Goal: Check status: Check status

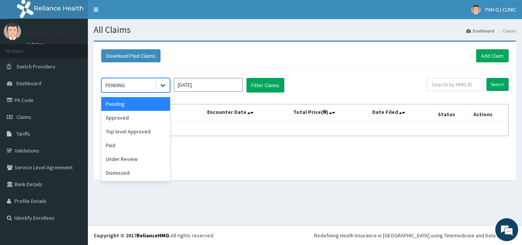
click at [162, 85] on icon at bounding box center [163, 85] width 8 height 8
click at [131, 117] on div "Approved" at bounding box center [135, 118] width 69 height 14
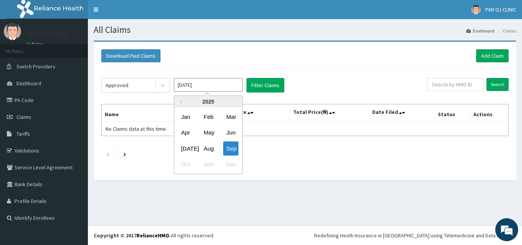
click at [237, 85] on input "[DATE]" at bounding box center [208, 85] width 69 height 14
click at [188, 121] on div "Jan" at bounding box center [185, 117] width 15 height 14
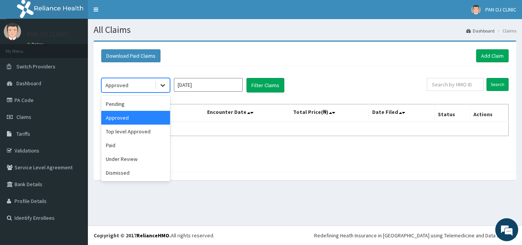
click at [165, 86] on icon at bounding box center [163, 85] width 8 height 8
click at [133, 106] on div "Pending" at bounding box center [135, 104] width 69 height 14
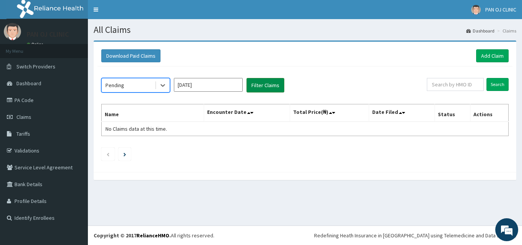
click at [270, 85] on button "Filter Claims" at bounding box center [266, 85] width 38 height 15
click at [269, 85] on button "Filter Claims" at bounding box center [266, 85] width 38 height 15
click at [270, 84] on button "Filter Claims" at bounding box center [266, 85] width 38 height 15
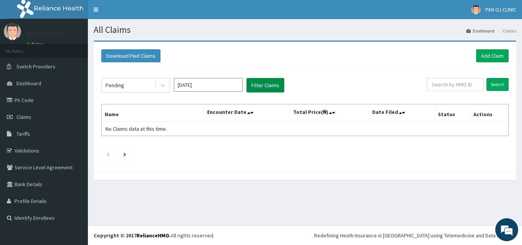
click at [263, 79] on button "Filter Claims" at bounding box center [266, 85] width 38 height 15
click at [165, 86] on icon at bounding box center [163, 85] width 8 height 8
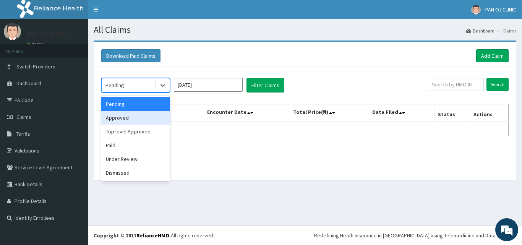
click at [137, 120] on div "Approved" at bounding box center [135, 118] width 69 height 14
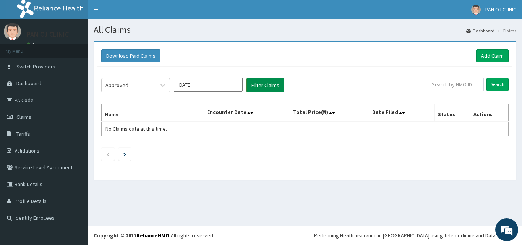
click at [261, 85] on button "Filter Claims" at bounding box center [266, 85] width 38 height 15
click at [269, 85] on button "Filter Claims" at bounding box center [266, 85] width 38 height 15
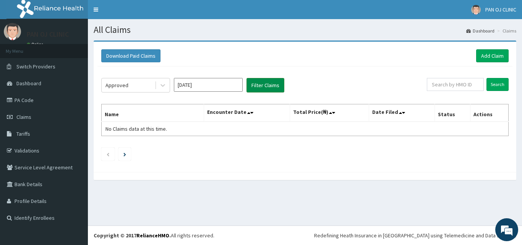
click at [269, 85] on button "Filter Claims" at bounding box center [266, 85] width 38 height 15
click at [164, 88] on icon at bounding box center [163, 85] width 8 height 8
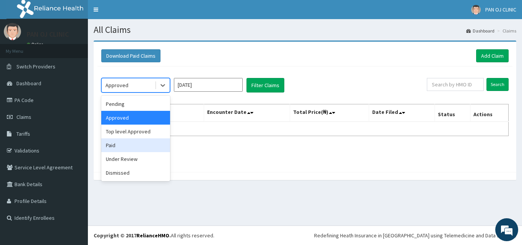
click at [117, 145] on div "Paid" at bounding box center [135, 145] width 69 height 14
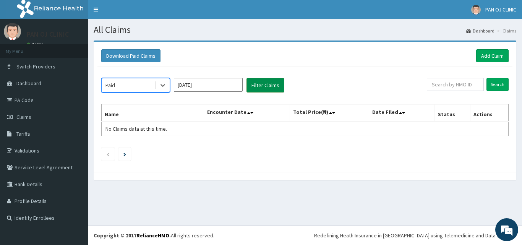
click at [262, 86] on button "Filter Claims" at bounding box center [266, 85] width 38 height 15
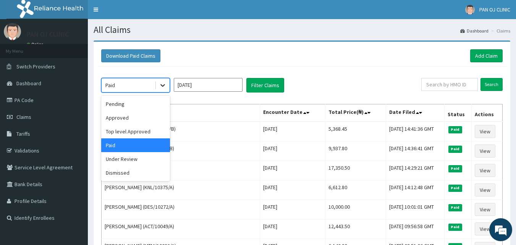
click at [163, 83] on icon at bounding box center [163, 85] width 8 height 8
click at [132, 157] on div "Under Review" at bounding box center [135, 159] width 69 height 14
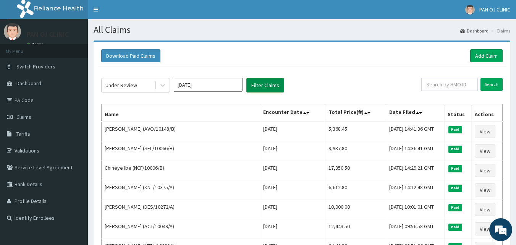
click at [262, 86] on button "Filter Claims" at bounding box center [266, 85] width 38 height 15
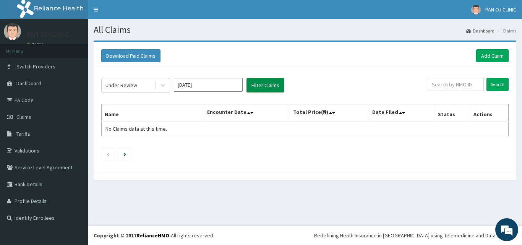
click at [262, 86] on button "Filter Claims" at bounding box center [266, 85] width 38 height 15
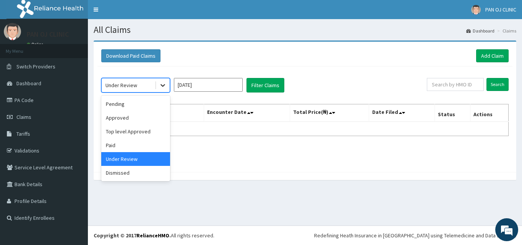
click at [163, 85] on icon at bounding box center [163, 85] width 8 height 8
drag, startPoint x: 132, startPoint y: 173, endPoint x: 140, endPoint y: 166, distance: 10.3
click at [134, 171] on div "Dismissed" at bounding box center [135, 173] width 69 height 14
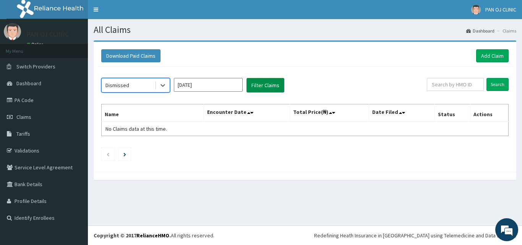
click at [266, 90] on button "Filter Claims" at bounding box center [266, 85] width 38 height 15
click at [271, 87] on button "Filter Claims" at bounding box center [266, 85] width 38 height 15
click at [268, 89] on button "Filter Claims" at bounding box center [266, 85] width 38 height 15
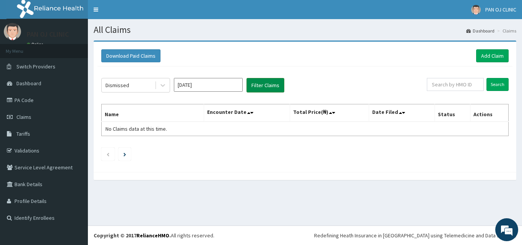
click at [268, 89] on button "Filter Claims" at bounding box center [266, 85] width 38 height 15
click at [268, 88] on button "Filter Claims" at bounding box center [266, 85] width 38 height 15
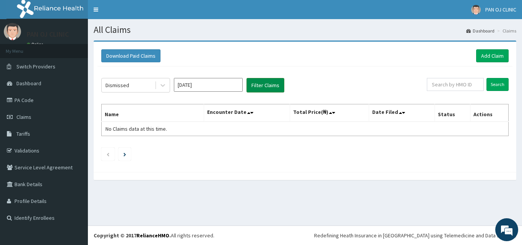
click at [268, 88] on button "Filter Claims" at bounding box center [266, 85] width 38 height 15
click at [163, 86] on icon at bounding box center [163, 85] width 5 height 3
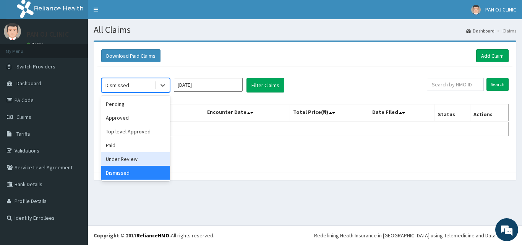
drag, startPoint x: 116, startPoint y: 159, endPoint x: 121, endPoint y: 155, distance: 6.3
click at [116, 158] on div "Under Review" at bounding box center [135, 159] width 69 height 14
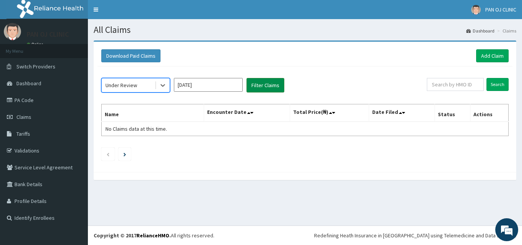
click at [263, 85] on button "Filter Claims" at bounding box center [266, 85] width 38 height 15
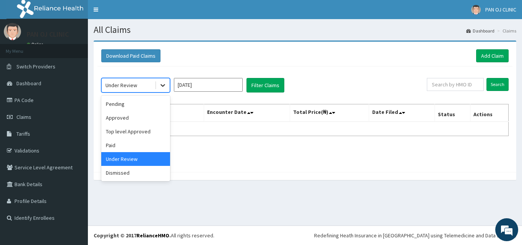
click at [162, 89] on div at bounding box center [163, 85] width 14 height 14
click at [138, 106] on div "Pending" at bounding box center [135, 104] width 69 height 14
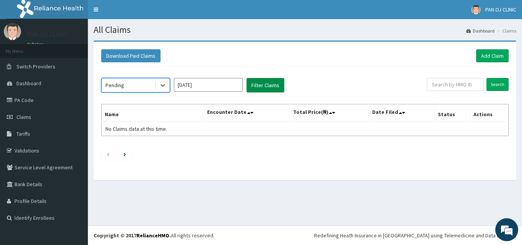
click at [268, 89] on button "Filter Claims" at bounding box center [266, 85] width 38 height 15
click at [263, 91] on button "Filter Claims" at bounding box center [266, 85] width 38 height 15
click at [166, 86] on icon at bounding box center [163, 85] width 8 height 8
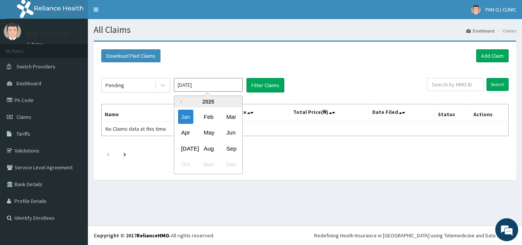
click at [211, 84] on input "[DATE]" at bounding box center [208, 85] width 69 height 14
click at [216, 116] on div "Jan Feb Mar" at bounding box center [208, 117] width 68 height 16
click at [208, 115] on div "Feb" at bounding box center [208, 117] width 15 height 14
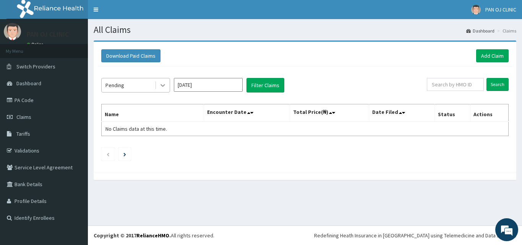
click at [166, 84] on icon at bounding box center [163, 85] width 8 height 8
click at [264, 86] on button "Filter Claims" at bounding box center [266, 85] width 38 height 15
click at [265, 86] on button "Filter Claims" at bounding box center [266, 85] width 38 height 15
click at [266, 86] on button "Filter Claims" at bounding box center [266, 85] width 38 height 15
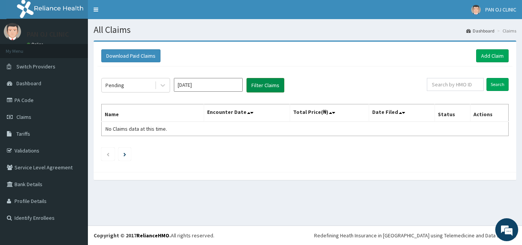
click at [266, 86] on button "Filter Claims" at bounding box center [266, 85] width 38 height 15
click at [163, 85] on icon at bounding box center [163, 85] width 8 height 8
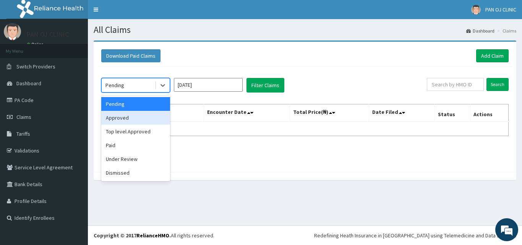
click at [137, 118] on div "Approved" at bounding box center [135, 118] width 69 height 14
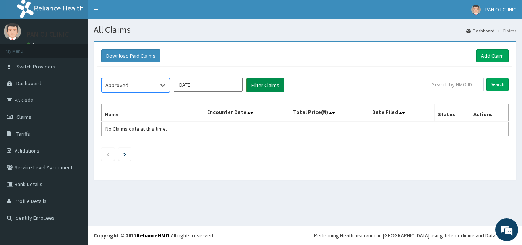
click at [262, 84] on button "Filter Claims" at bounding box center [266, 85] width 38 height 15
click at [263, 84] on button "Filter Claims" at bounding box center [266, 85] width 38 height 15
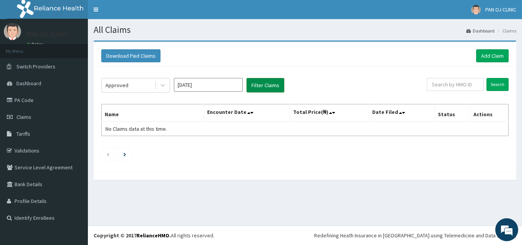
click at [258, 85] on button "Filter Claims" at bounding box center [266, 85] width 38 height 15
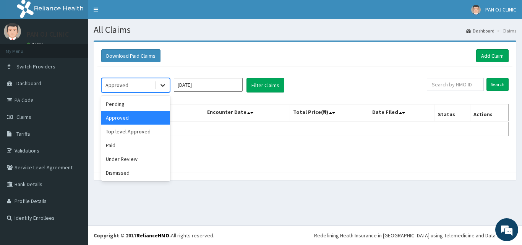
click at [162, 86] on icon at bounding box center [163, 85] width 8 height 8
drag, startPoint x: 115, startPoint y: 147, endPoint x: 134, endPoint y: 138, distance: 21.0
click at [116, 147] on div "Paid" at bounding box center [135, 145] width 69 height 14
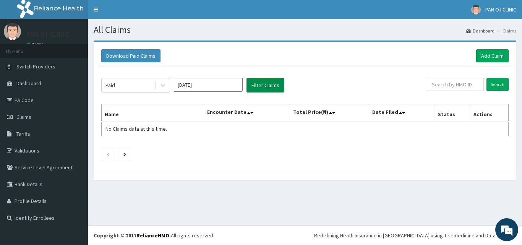
click at [271, 88] on button "Filter Claims" at bounding box center [266, 85] width 38 height 15
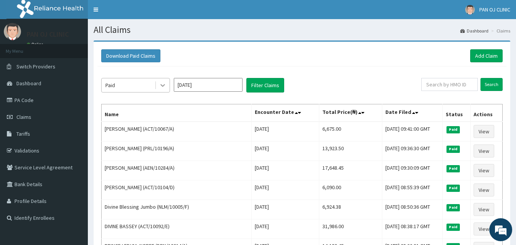
click at [167, 84] on div at bounding box center [163, 85] width 14 height 14
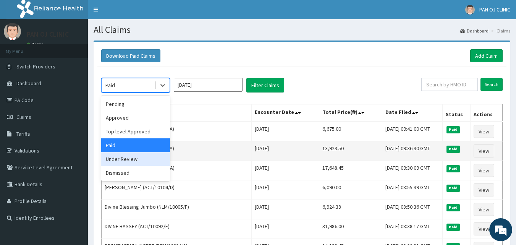
drag, startPoint x: 128, startPoint y: 157, endPoint x: 149, endPoint y: 147, distance: 23.4
click at [129, 157] on div "Under Review" at bounding box center [135, 159] width 69 height 14
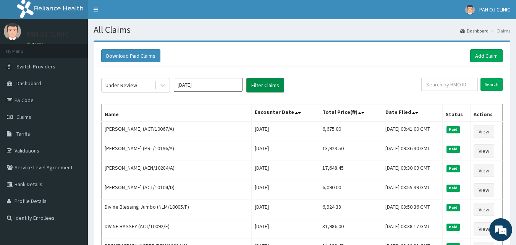
click at [280, 90] on button "Filter Claims" at bounding box center [266, 85] width 38 height 15
click at [273, 88] on button "Filter Claims" at bounding box center [266, 85] width 38 height 15
click at [273, 87] on button "Filter Claims" at bounding box center [266, 85] width 38 height 15
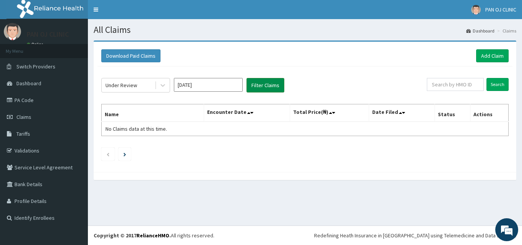
click at [274, 87] on button "Filter Claims" at bounding box center [266, 85] width 38 height 15
click at [275, 86] on button "Filter Claims" at bounding box center [266, 85] width 38 height 15
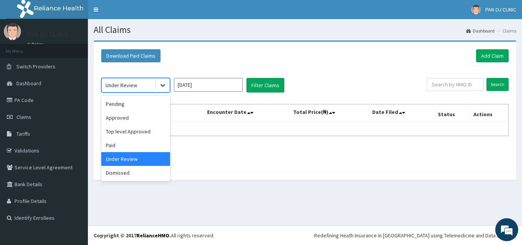
click at [165, 86] on icon at bounding box center [163, 85] width 8 height 8
click at [139, 176] on div "Dismissed" at bounding box center [135, 173] width 69 height 14
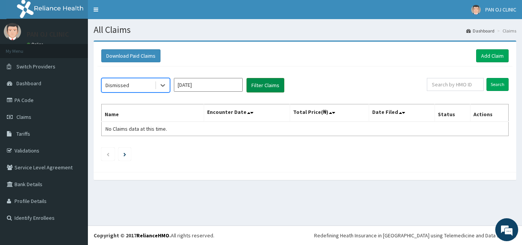
click at [270, 89] on button "Filter Claims" at bounding box center [266, 85] width 38 height 15
click at [271, 88] on button "Filter Claims" at bounding box center [266, 85] width 38 height 15
click at [272, 88] on button "Filter Claims" at bounding box center [266, 85] width 38 height 15
click at [270, 88] on button "Filter Claims" at bounding box center [266, 85] width 38 height 15
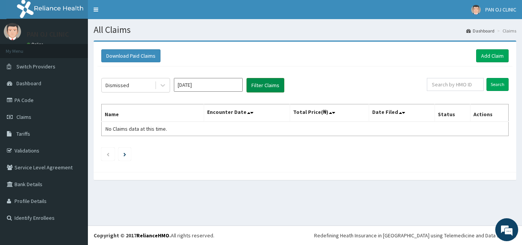
click at [267, 88] on button "Filter Claims" at bounding box center [266, 85] width 38 height 15
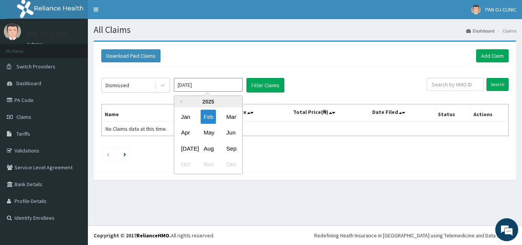
click at [206, 91] on input "[DATE]" at bounding box center [208, 85] width 69 height 14
click at [234, 116] on div "Mar" at bounding box center [230, 117] width 15 height 14
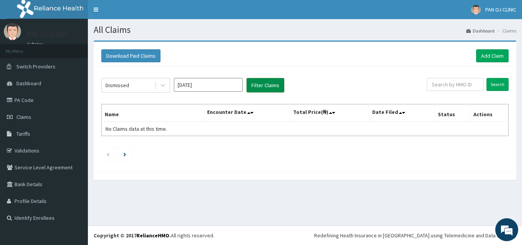
click at [271, 89] on button "Filter Claims" at bounding box center [266, 85] width 38 height 15
click at [271, 88] on button "Filter Claims" at bounding box center [266, 85] width 38 height 15
click at [273, 87] on button "Filter Claims" at bounding box center [266, 85] width 38 height 15
click at [273, 86] on button "Filter Claims" at bounding box center [266, 85] width 38 height 15
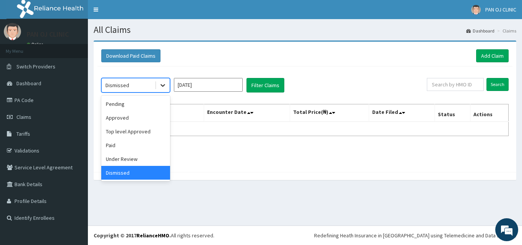
click at [166, 90] on div at bounding box center [163, 85] width 14 height 14
click at [122, 144] on div "Paid" at bounding box center [135, 145] width 69 height 14
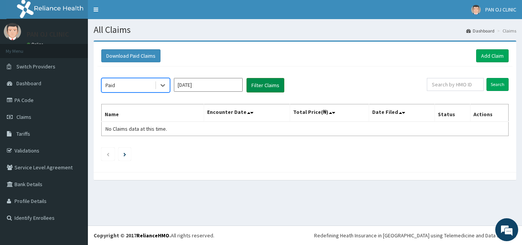
click at [272, 88] on button "Filter Claims" at bounding box center [266, 85] width 38 height 15
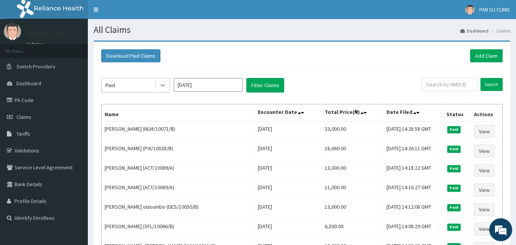
click at [167, 86] on div at bounding box center [163, 85] width 14 height 14
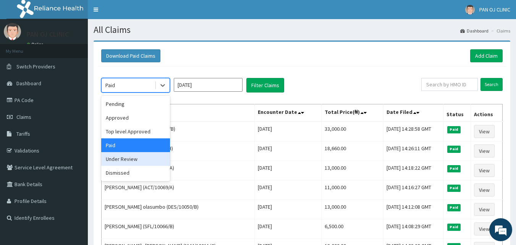
click at [137, 162] on div "Under Review" at bounding box center [135, 159] width 69 height 14
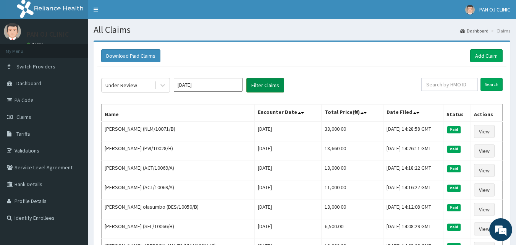
click at [272, 84] on button "Filter Claims" at bounding box center [266, 85] width 38 height 15
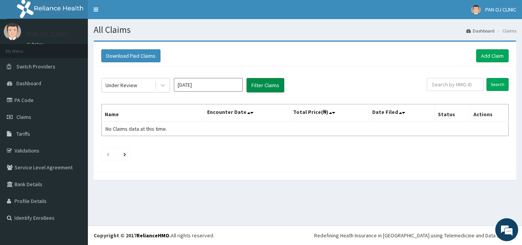
click at [272, 84] on button "Filter Claims" at bounding box center [266, 85] width 38 height 15
click at [162, 83] on icon at bounding box center [163, 85] width 8 height 8
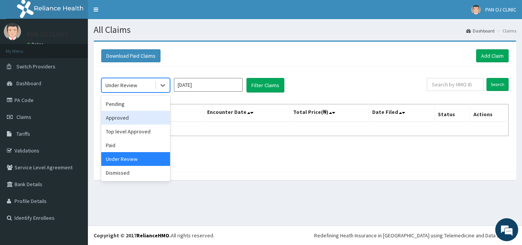
click at [135, 118] on div "Approved" at bounding box center [135, 118] width 69 height 14
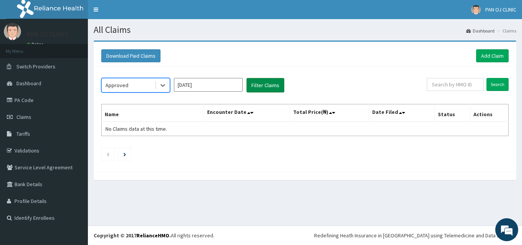
click at [273, 91] on button "Filter Claims" at bounding box center [266, 85] width 38 height 15
click at [273, 86] on button "Filter Claims" at bounding box center [266, 85] width 38 height 15
click at [272, 86] on button "Filter Claims" at bounding box center [266, 85] width 38 height 15
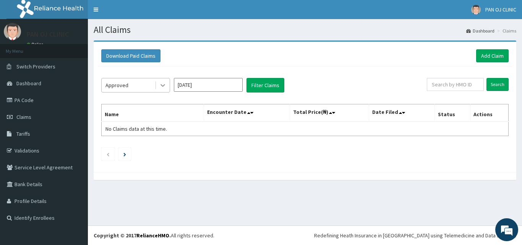
click at [164, 86] on icon at bounding box center [163, 85] width 8 height 8
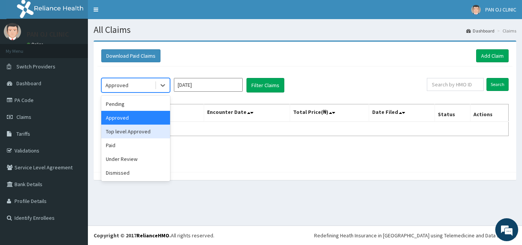
click at [150, 136] on div "Top level Approved" at bounding box center [135, 132] width 69 height 14
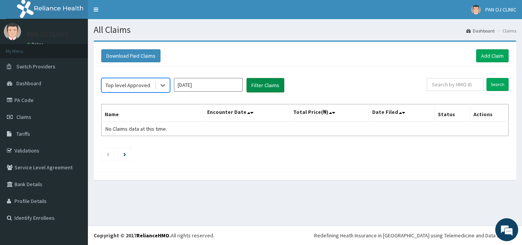
click at [261, 84] on button "Filter Claims" at bounding box center [266, 85] width 38 height 15
click at [260, 86] on button "Filter Claims" at bounding box center [266, 85] width 38 height 15
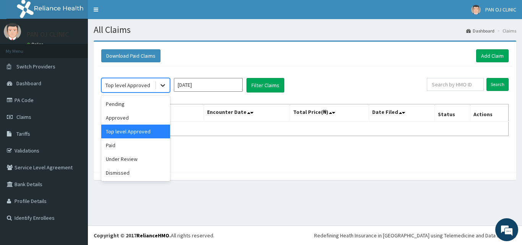
click at [164, 84] on icon at bounding box center [163, 85] width 8 height 8
click at [135, 103] on div "Pending" at bounding box center [135, 104] width 69 height 14
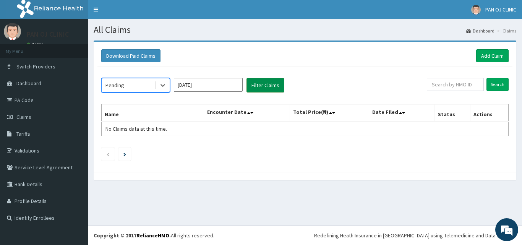
click at [275, 82] on button "Filter Claims" at bounding box center [266, 85] width 38 height 15
click at [274, 82] on button "Filter Claims" at bounding box center [266, 85] width 38 height 15
click at [273, 83] on button "Filter Claims" at bounding box center [266, 85] width 38 height 15
click at [265, 86] on button "Filter Claims" at bounding box center [266, 85] width 38 height 15
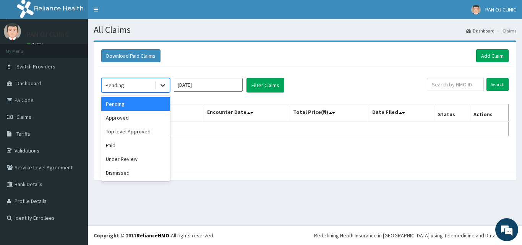
click at [166, 85] on icon at bounding box center [163, 85] width 8 height 8
drag, startPoint x: 143, startPoint y: 120, endPoint x: 158, endPoint y: 113, distance: 16.6
click at [143, 120] on div "Approved" at bounding box center [135, 118] width 69 height 14
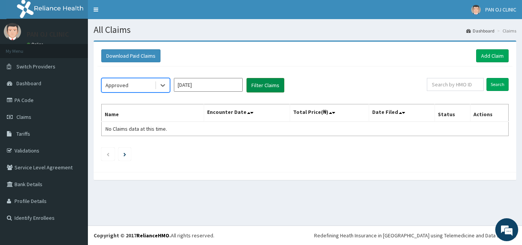
click at [256, 83] on button "Filter Claims" at bounding box center [266, 85] width 38 height 15
click at [257, 83] on button "Filter Claims" at bounding box center [266, 85] width 38 height 15
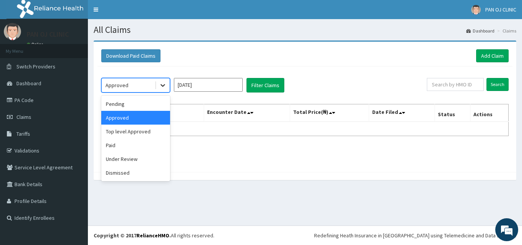
click at [164, 88] on icon at bounding box center [163, 85] width 8 height 8
click at [141, 146] on div "Paid" at bounding box center [135, 145] width 69 height 14
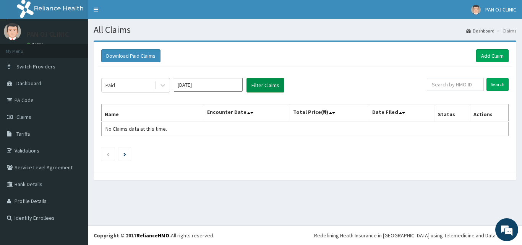
click at [266, 83] on button "Filter Claims" at bounding box center [266, 85] width 38 height 15
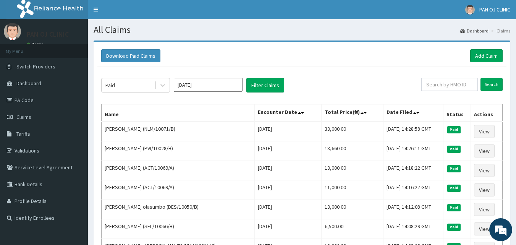
click at [221, 86] on input "[DATE]" at bounding box center [208, 85] width 69 height 14
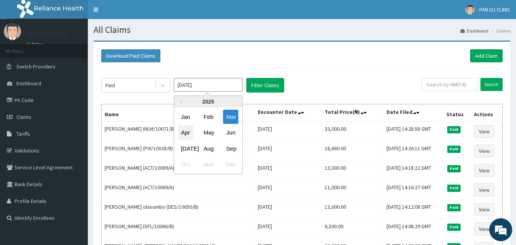
click at [185, 134] on div "Apr" at bounding box center [185, 133] width 15 height 14
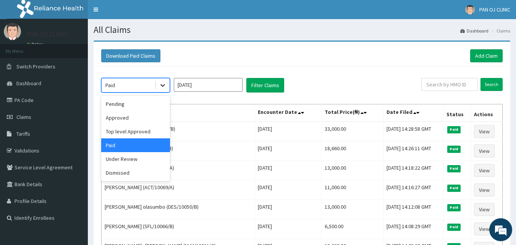
click at [167, 83] on div at bounding box center [163, 85] width 14 height 14
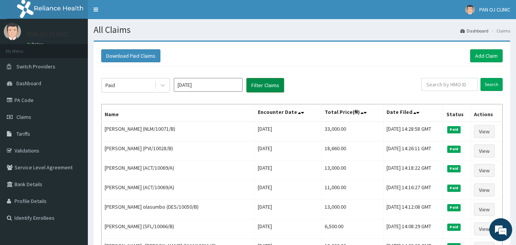
click at [270, 85] on button "Filter Claims" at bounding box center [266, 85] width 38 height 15
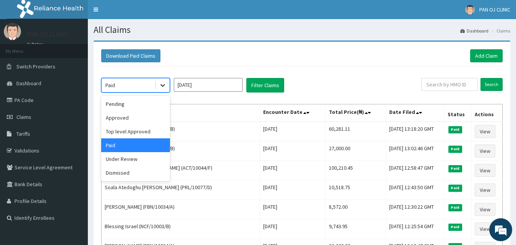
click at [166, 85] on icon at bounding box center [163, 85] width 8 height 8
click at [120, 161] on div "Under Review" at bounding box center [135, 159] width 69 height 14
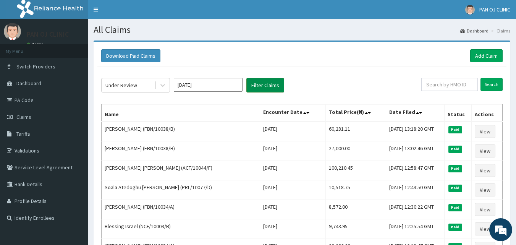
click at [268, 88] on button "Filter Claims" at bounding box center [266, 85] width 38 height 15
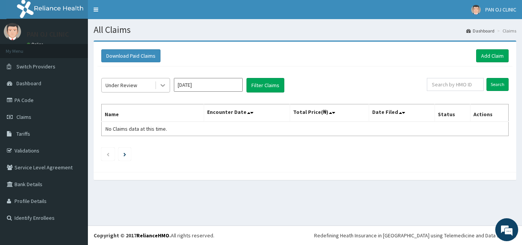
click at [166, 88] on icon at bounding box center [163, 85] width 8 height 8
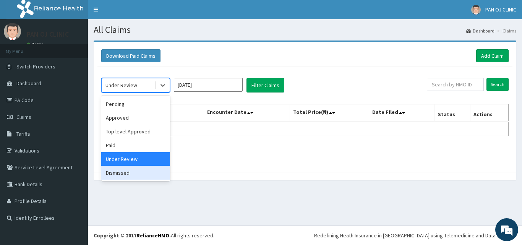
click at [130, 175] on div "Dismissed" at bounding box center [135, 173] width 69 height 14
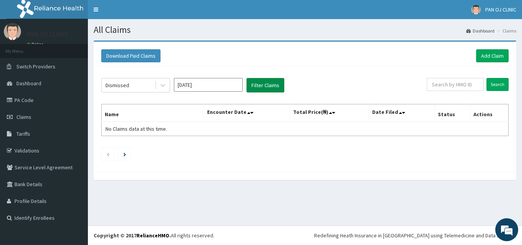
drag, startPoint x: 272, startPoint y: 83, endPoint x: 269, endPoint y: 86, distance: 4.1
click at [271, 84] on button "Filter Claims" at bounding box center [266, 85] width 38 height 15
click at [269, 87] on button "Filter Claims" at bounding box center [266, 85] width 38 height 15
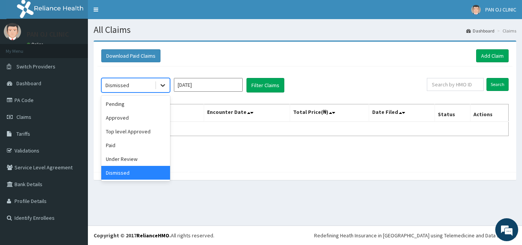
click at [162, 89] on icon at bounding box center [163, 85] width 8 height 8
click at [143, 132] on div "Top level Approved" at bounding box center [135, 132] width 69 height 14
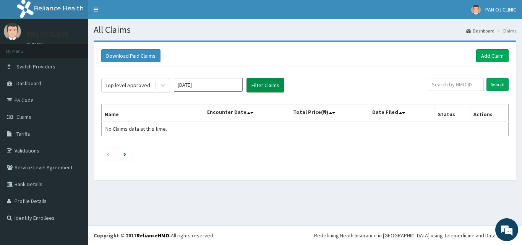
click at [269, 84] on button "Filter Claims" at bounding box center [266, 85] width 38 height 15
click at [269, 83] on button "Filter Claims" at bounding box center [266, 85] width 38 height 15
click at [269, 84] on button "Filter Claims" at bounding box center [266, 85] width 38 height 15
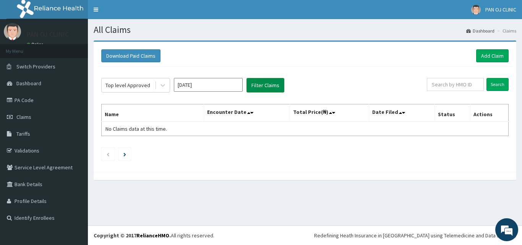
click at [269, 84] on button "Filter Claims" at bounding box center [266, 85] width 38 height 15
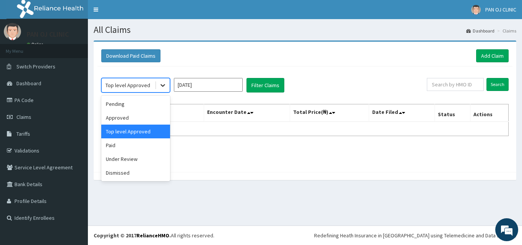
click at [161, 83] on icon at bounding box center [163, 85] width 8 height 8
click at [146, 117] on div "Approved" at bounding box center [135, 118] width 69 height 14
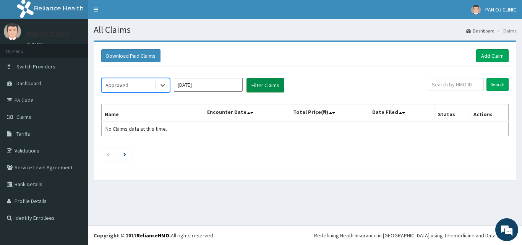
click at [262, 85] on button "Filter Claims" at bounding box center [266, 85] width 38 height 15
click at [263, 85] on button "Filter Claims" at bounding box center [266, 85] width 38 height 15
click at [264, 84] on button "Filter Claims" at bounding box center [266, 85] width 38 height 15
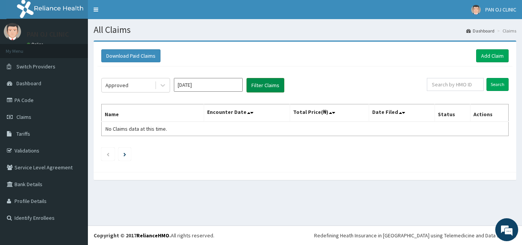
click at [265, 84] on button "Filter Claims" at bounding box center [266, 85] width 38 height 15
click at [161, 83] on icon at bounding box center [163, 85] width 8 height 8
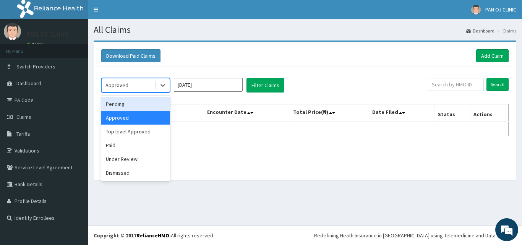
click at [144, 105] on div "Pending" at bounding box center [135, 104] width 69 height 14
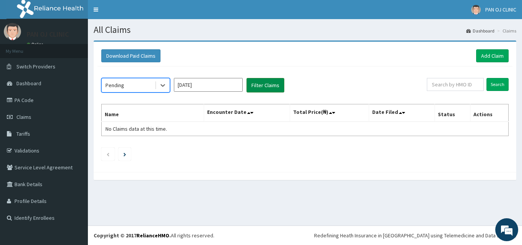
click at [254, 88] on button "Filter Claims" at bounding box center [266, 85] width 38 height 15
click at [256, 87] on button "Filter Claims" at bounding box center [266, 85] width 38 height 15
click at [257, 87] on button "Filter Claims" at bounding box center [266, 85] width 38 height 15
click at [258, 87] on button "Filter Claims" at bounding box center [266, 85] width 38 height 15
click at [260, 86] on button "Filter Claims" at bounding box center [266, 85] width 38 height 15
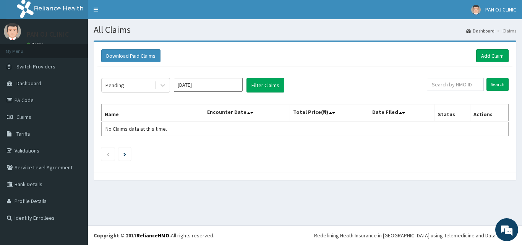
click at [235, 86] on input "[DATE]" at bounding box center [208, 85] width 69 height 14
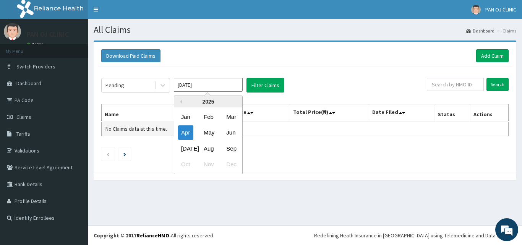
click at [207, 131] on div "May" at bounding box center [208, 133] width 15 height 14
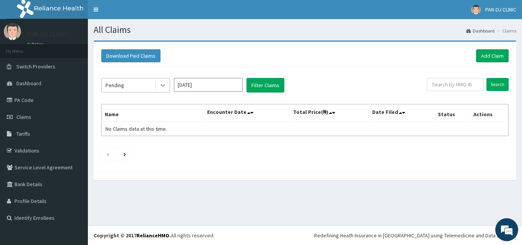
click at [164, 87] on icon at bounding box center [163, 85] width 8 height 8
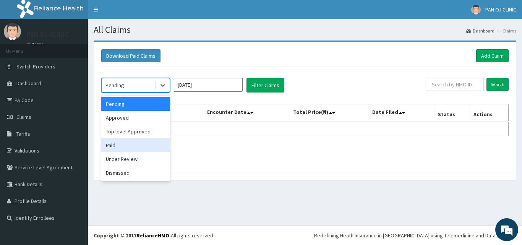
drag, startPoint x: 136, startPoint y: 146, endPoint x: 143, endPoint y: 143, distance: 7.3
click at [137, 146] on div "Paid" at bounding box center [135, 145] width 69 height 14
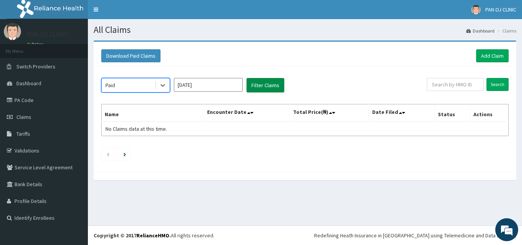
click at [266, 84] on button "Filter Claims" at bounding box center [266, 85] width 38 height 15
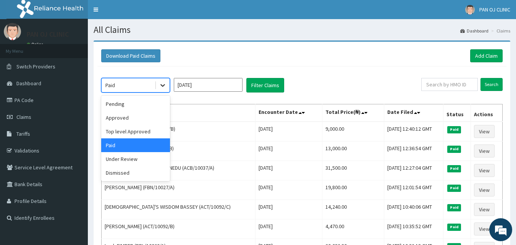
click at [168, 84] on div at bounding box center [163, 85] width 14 height 14
click at [125, 161] on div "Under Review" at bounding box center [135, 159] width 69 height 14
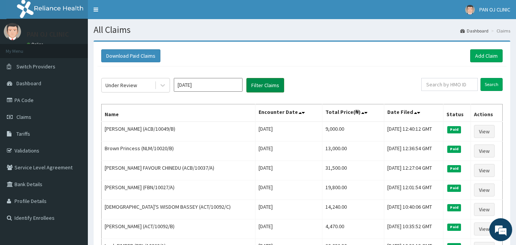
click at [261, 86] on button "Filter Claims" at bounding box center [266, 85] width 38 height 15
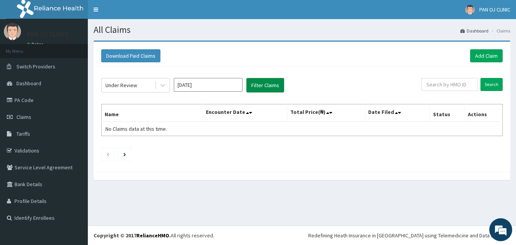
click at [261, 86] on button "Filter Claims" at bounding box center [266, 85] width 38 height 15
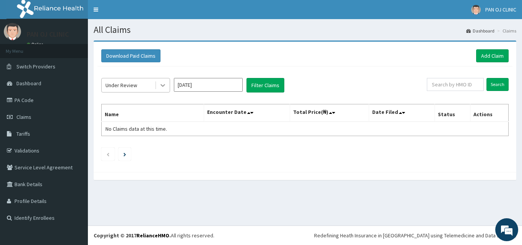
click at [159, 87] on div at bounding box center [163, 85] width 14 height 14
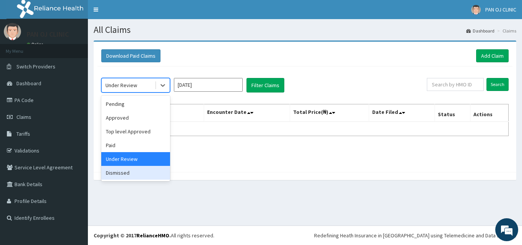
click at [128, 170] on div "Dismissed" at bounding box center [135, 173] width 69 height 14
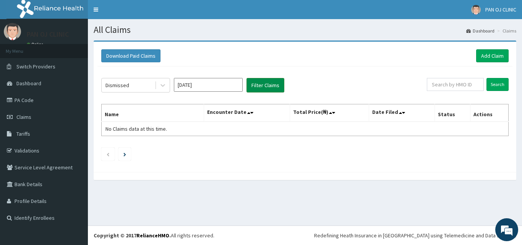
click at [263, 89] on button "Filter Claims" at bounding box center [266, 85] width 38 height 15
click at [264, 88] on button "Filter Claims" at bounding box center [266, 85] width 38 height 15
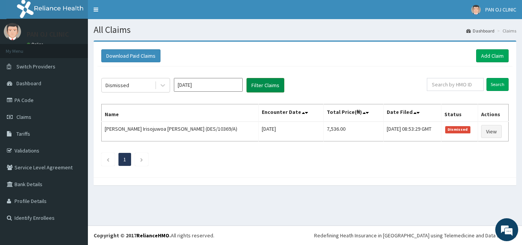
click at [264, 89] on button "Filter Claims" at bounding box center [266, 85] width 38 height 15
click at [197, 81] on input "[DATE]" at bounding box center [208, 85] width 69 height 14
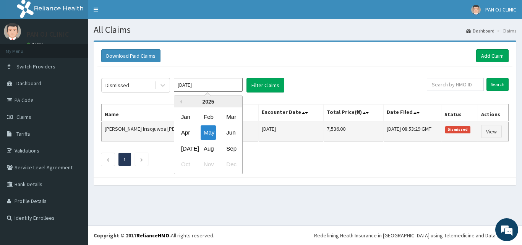
click at [232, 129] on div "Jun" at bounding box center [230, 133] width 15 height 14
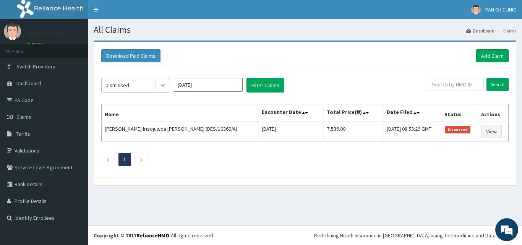
click at [161, 85] on icon at bounding box center [163, 85] width 5 height 3
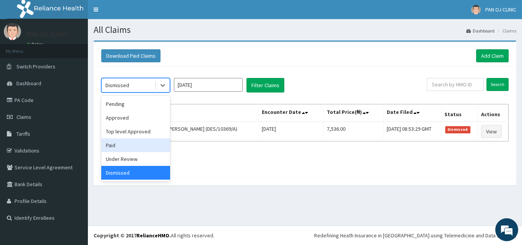
drag, startPoint x: 123, startPoint y: 144, endPoint x: 127, endPoint y: 143, distance: 4.6
click at [123, 144] on div "Paid" at bounding box center [135, 145] width 69 height 14
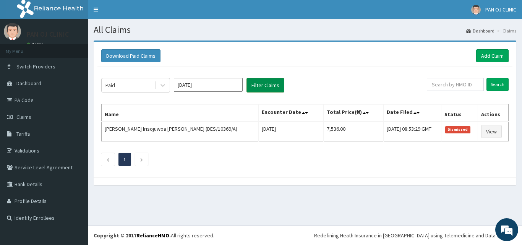
click at [264, 85] on button "Filter Claims" at bounding box center [266, 85] width 38 height 15
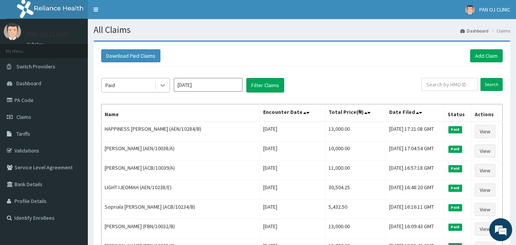
click at [164, 86] on icon at bounding box center [163, 85] width 5 height 3
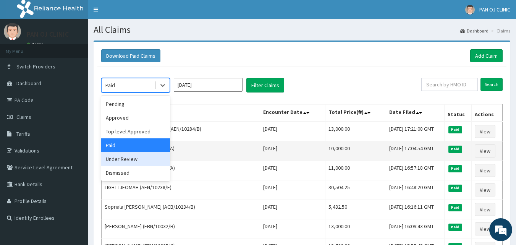
click at [128, 160] on div "Under Review" at bounding box center [135, 159] width 69 height 14
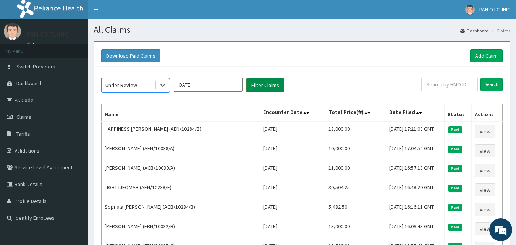
click at [265, 85] on button "Filter Claims" at bounding box center [266, 85] width 38 height 15
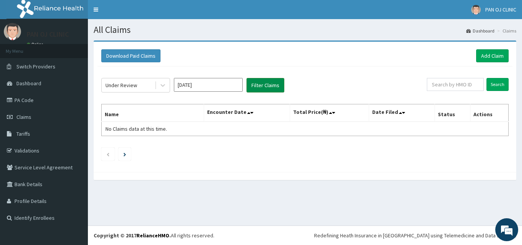
click at [269, 83] on button "Filter Claims" at bounding box center [266, 85] width 38 height 15
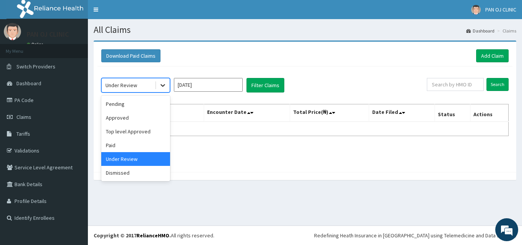
click at [161, 83] on icon at bounding box center [163, 85] width 8 height 8
click at [130, 174] on div "Dismissed" at bounding box center [135, 173] width 69 height 14
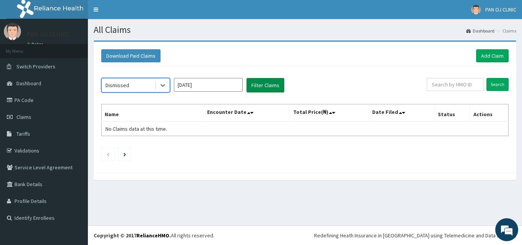
click at [269, 88] on button "Filter Claims" at bounding box center [266, 85] width 38 height 15
click at [272, 87] on button "Filter Claims" at bounding box center [266, 85] width 38 height 15
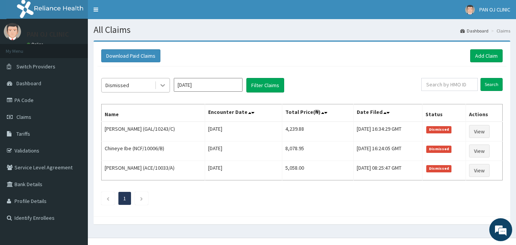
click at [167, 84] on div at bounding box center [163, 85] width 14 height 14
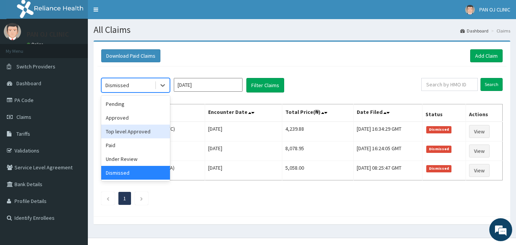
click at [135, 130] on div "Top level Approved" at bounding box center [135, 132] width 69 height 14
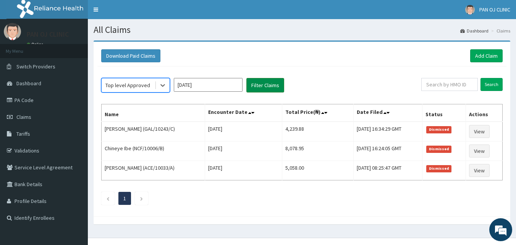
click at [273, 88] on button "Filter Claims" at bounding box center [266, 85] width 38 height 15
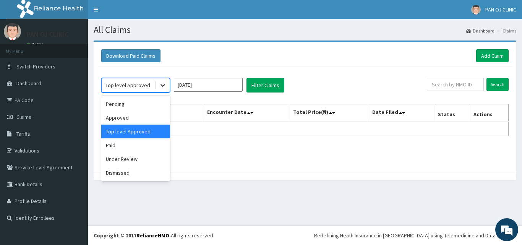
click at [167, 85] on div at bounding box center [163, 85] width 14 height 14
click at [129, 116] on div "Approved" at bounding box center [135, 118] width 69 height 14
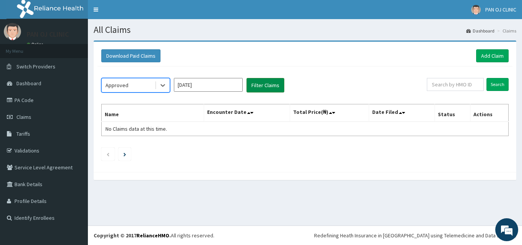
click at [265, 88] on button "Filter Claims" at bounding box center [266, 85] width 38 height 15
click at [267, 86] on button "Filter Claims" at bounding box center [266, 85] width 38 height 15
click at [263, 87] on button "Filter Claims" at bounding box center [266, 85] width 38 height 15
click at [163, 86] on icon at bounding box center [163, 85] width 5 height 3
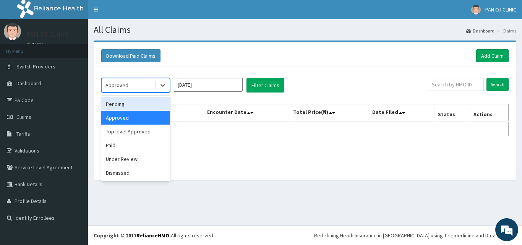
click at [138, 107] on div "Pending" at bounding box center [135, 104] width 69 height 14
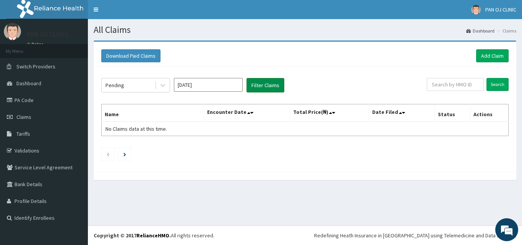
click at [261, 89] on button "Filter Claims" at bounding box center [266, 85] width 38 height 15
click at [268, 87] on button "Filter Claims" at bounding box center [266, 85] width 38 height 15
click at [260, 88] on button "Filter Claims" at bounding box center [266, 85] width 38 height 15
click at [261, 87] on button "Filter Claims" at bounding box center [266, 85] width 38 height 15
click at [262, 87] on button "Filter Claims" at bounding box center [266, 85] width 38 height 15
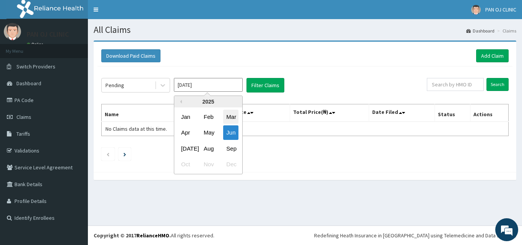
drag, startPoint x: 221, startPoint y: 80, endPoint x: 226, endPoint y: 112, distance: 32.4
click at [221, 81] on input "[DATE]" at bounding box center [208, 85] width 69 height 14
click at [185, 148] on div "[DATE]" at bounding box center [185, 148] width 15 height 14
type input "[DATE]"
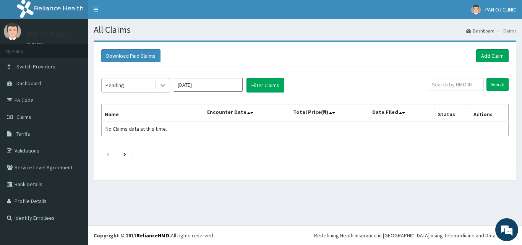
click at [164, 84] on icon at bounding box center [163, 85] width 8 height 8
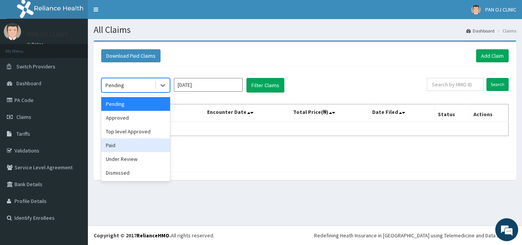
click at [125, 144] on div "Paid" at bounding box center [135, 145] width 69 height 14
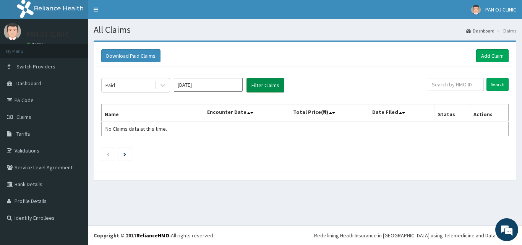
click at [267, 86] on button "Filter Claims" at bounding box center [266, 85] width 38 height 15
click at [264, 83] on button "Filter Claims" at bounding box center [266, 85] width 38 height 15
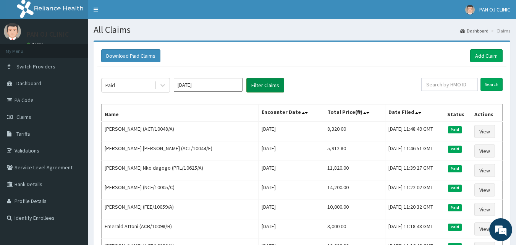
click at [264, 84] on button "Filter Claims" at bounding box center [266, 85] width 38 height 15
click at [165, 87] on icon at bounding box center [163, 85] width 8 height 8
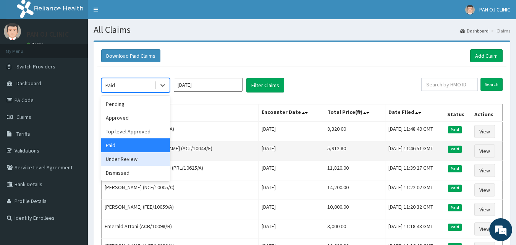
click at [135, 160] on div "Under Review" at bounding box center [135, 159] width 69 height 14
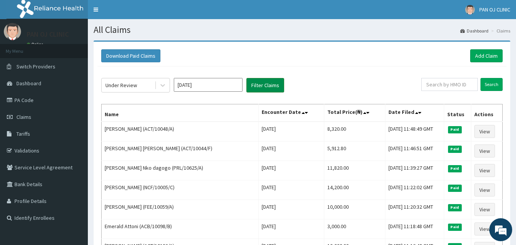
click at [275, 86] on button "Filter Claims" at bounding box center [266, 85] width 38 height 15
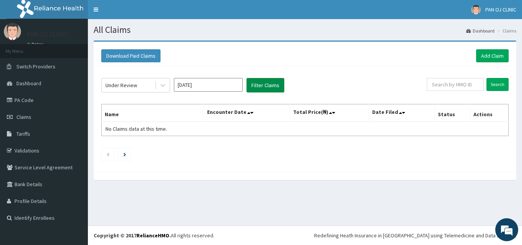
click at [275, 86] on button "Filter Claims" at bounding box center [266, 85] width 38 height 15
click at [166, 89] on icon at bounding box center [163, 85] width 8 height 8
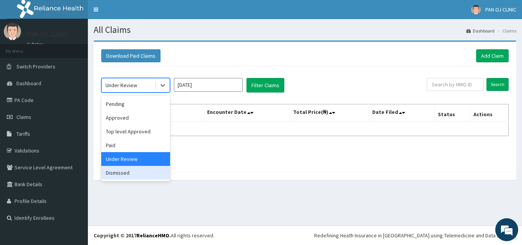
click at [129, 173] on div "Dismissed" at bounding box center [135, 173] width 69 height 14
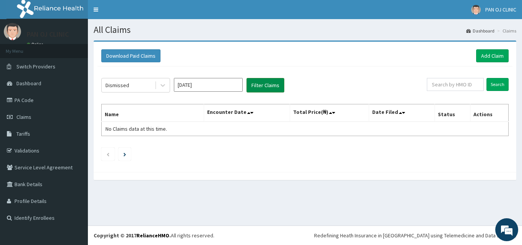
click at [269, 87] on button "Filter Claims" at bounding box center [266, 85] width 38 height 15
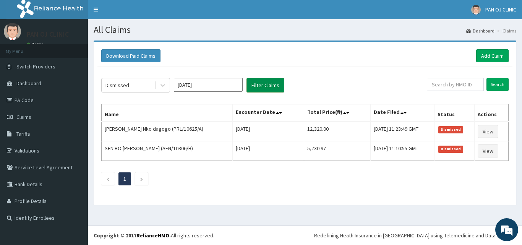
click at [271, 87] on button "Filter Claims" at bounding box center [266, 85] width 38 height 15
click at [166, 87] on icon at bounding box center [163, 85] width 8 height 8
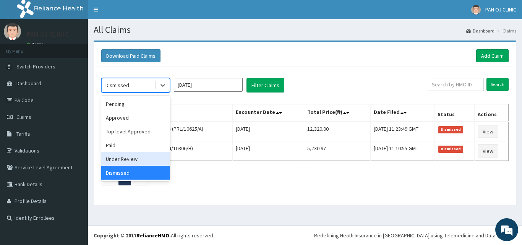
click at [128, 159] on div "Under Review" at bounding box center [135, 159] width 69 height 14
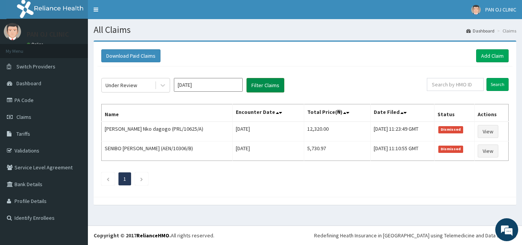
click at [266, 83] on button "Filter Claims" at bounding box center [266, 85] width 38 height 15
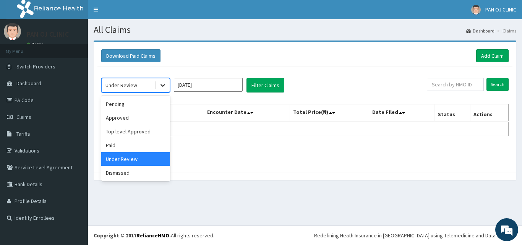
click at [165, 89] on div at bounding box center [163, 85] width 14 height 14
click at [133, 128] on div "Top level Approved" at bounding box center [135, 132] width 69 height 14
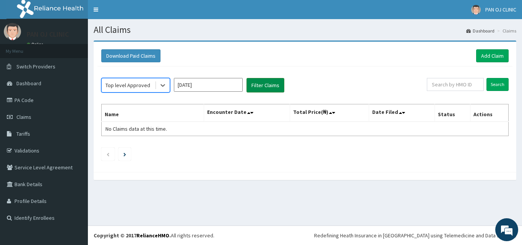
click at [264, 82] on button "Filter Claims" at bounding box center [266, 85] width 38 height 15
click at [273, 85] on button "Filter Claims" at bounding box center [266, 85] width 38 height 15
click at [274, 84] on button "Filter Claims" at bounding box center [266, 85] width 38 height 15
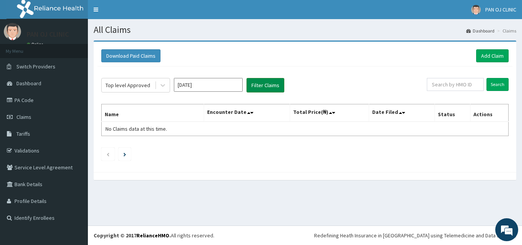
click at [269, 84] on button "Filter Claims" at bounding box center [266, 85] width 38 height 15
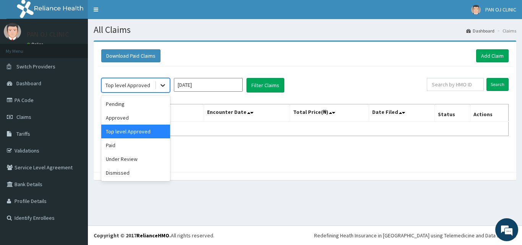
click at [164, 88] on icon at bounding box center [163, 85] width 8 height 8
click at [123, 119] on div "Approved" at bounding box center [135, 118] width 69 height 14
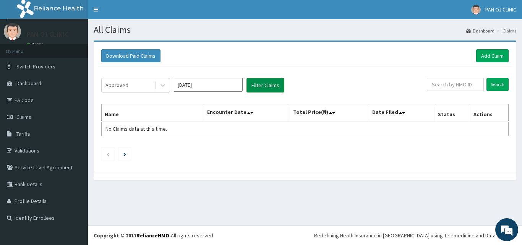
click at [273, 83] on button "Filter Claims" at bounding box center [266, 85] width 38 height 15
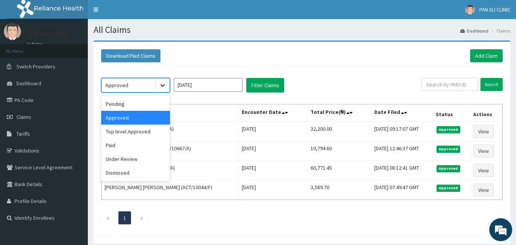
click at [165, 86] on icon at bounding box center [163, 85] width 8 height 8
click at [140, 101] on div "Pending" at bounding box center [135, 104] width 69 height 14
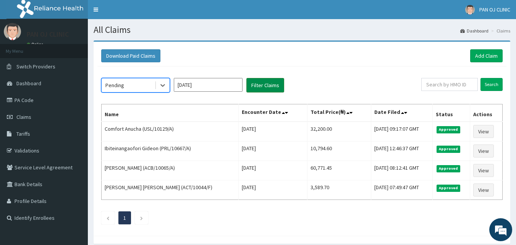
click at [272, 80] on button "Filter Claims" at bounding box center [266, 85] width 38 height 15
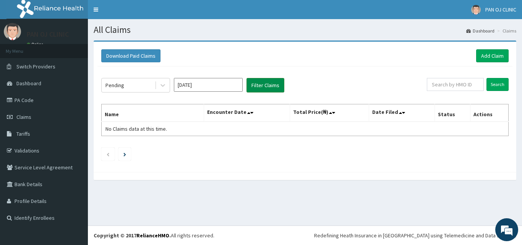
click at [270, 84] on button "Filter Claims" at bounding box center [266, 85] width 38 height 15
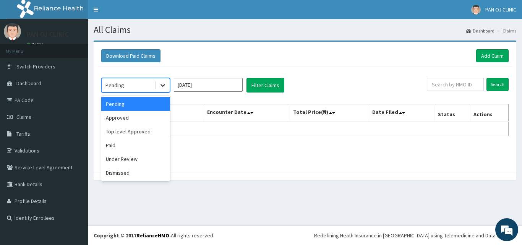
click at [160, 84] on icon at bounding box center [163, 85] width 8 height 8
